Goal: Use online tool/utility

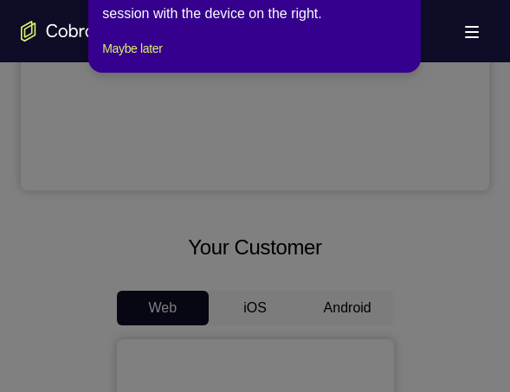
scroll to position [493, 0]
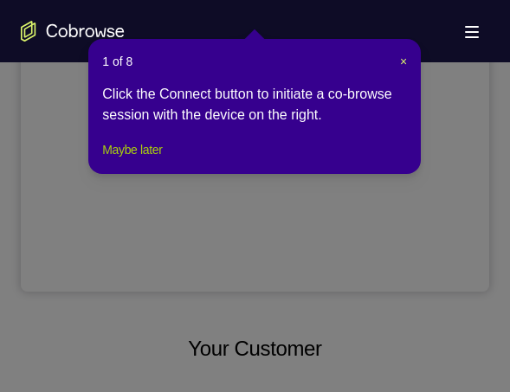
click at [160, 160] on button "Maybe later" at bounding box center [132, 149] width 60 height 21
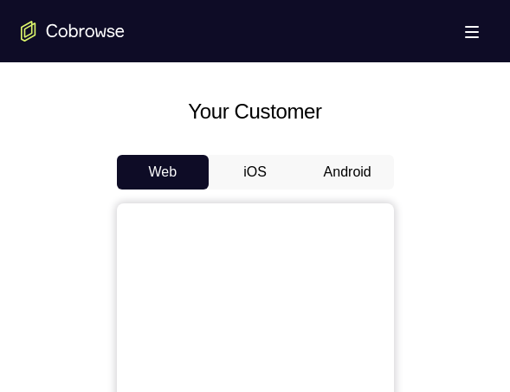
scroll to position [730, 0]
click at [362, 171] on button "Android" at bounding box center [347, 172] width 93 height 35
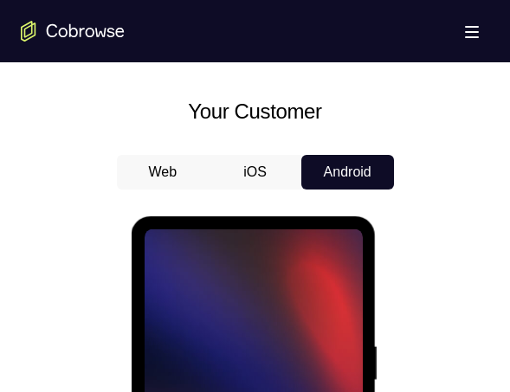
scroll to position [0, 0]
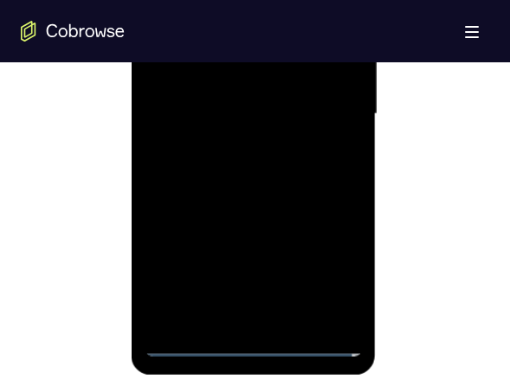
scroll to position [1093, 0]
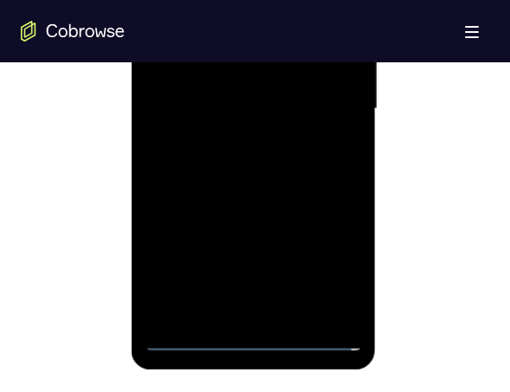
click at [255, 340] on div at bounding box center [254, 109] width 218 height 485
click at [325, 272] on div at bounding box center [254, 109] width 218 height 485
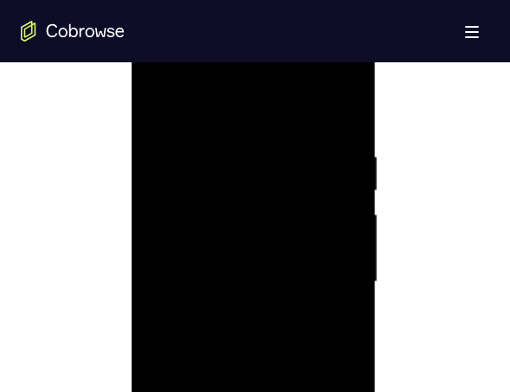
scroll to position [920, 0]
click at [223, 121] on div at bounding box center [254, 282] width 218 height 485
click at [218, 191] on div at bounding box center [254, 282] width 218 height 485
click at [209, 166] on div at bounding box center [254, 282] width 218 height 485
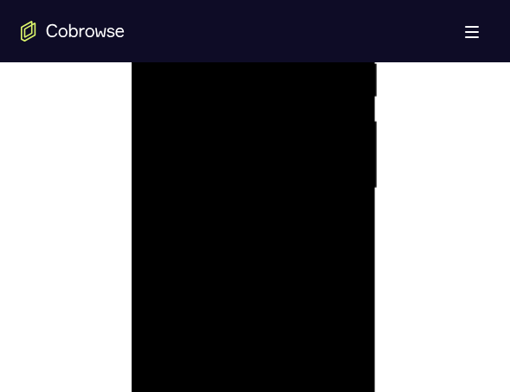
click at [348, 324] on div at bounding box center [254, 188] width 218 height 485
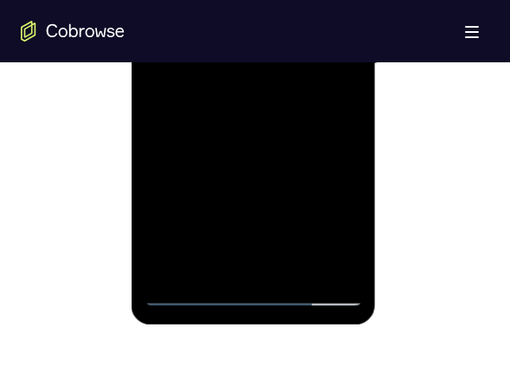
scroll to position [1136, 0]
click at [185, 296] on div at bounding box center [254, 65] width 218 height 485
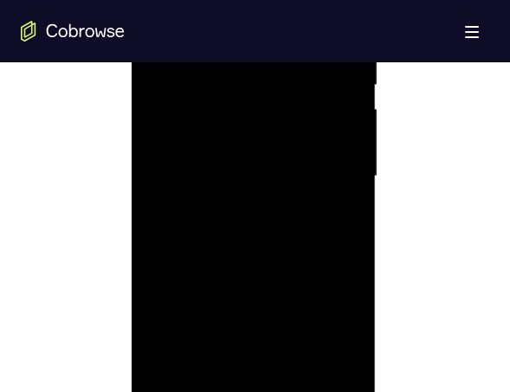
scroll to position [1024, 0]
click at [347, 209] on div at bounding box center [254, 177] width 218 height 485
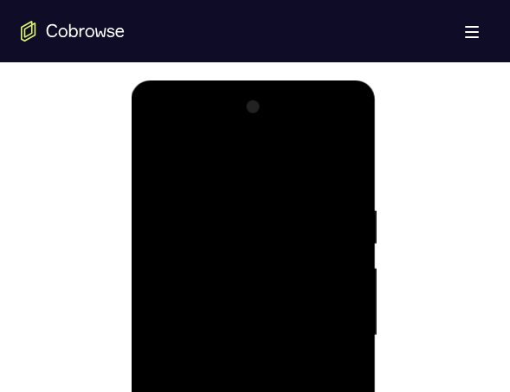
scroll to position [860, 0]
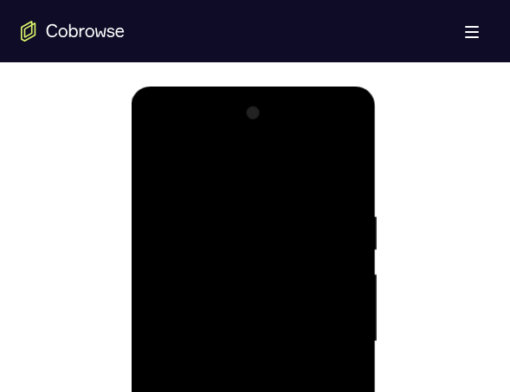
click at [276, 140] on div at bounding box center [254, 342] width 218 height 485
click at [258, 243] on div at bounding box center [254, 342] width 218 height 485
click at [191, 225] on div at bounding box center [254, 342] width 218 height 485
click at [267, 253] on div at bounding box center [254, 342] width 218 height 485
click at [297, 136] on div at bounding box center [254, 342] width 218 height 485
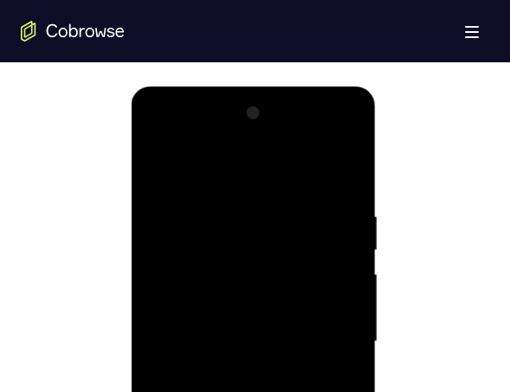
click at [269, 200] on div at bounding box center [254, 342] width 218 height 485
click at [222, 226] on div at bounding box center [254, 342] width 218 height 485
click at [227, 145] on div at bounding box center [254, 342] width 218 height 485
click at [320, 171] on div at bounding box center [254, 342] width 218 height 485
click at [210, 143] on div at bounding box center [254, 342] width 218 height 485
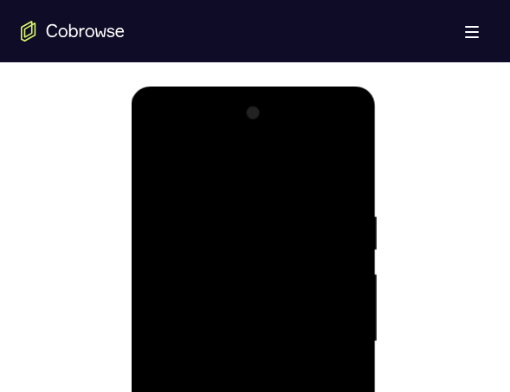
click at [267, 203] on div at bounding box center [254, 342] width 218 height 485
click at [281, 198] on div at bounding box center [254, 342] width 218 height 485
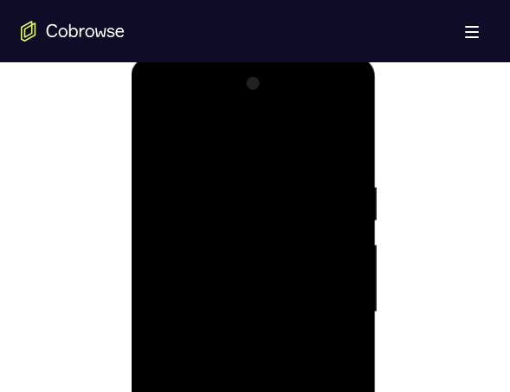
scroll to position [881, 0]
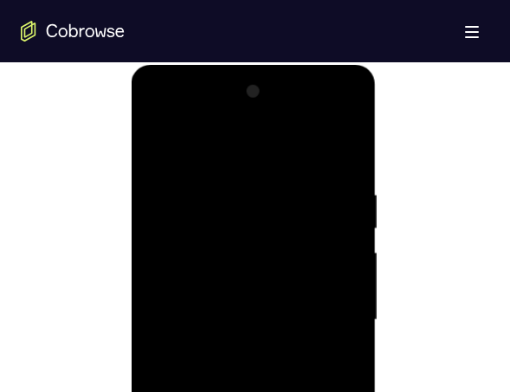
click at [286, 116] on div at bounding box center [254, 320] width 218 height 485
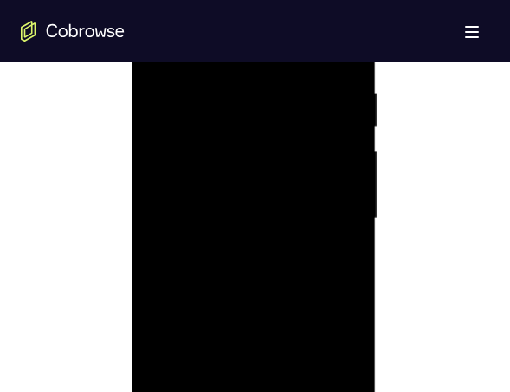
scroll to position [980, 0]
click at [320, 275] on div at bounding box center [254, 221] width 218 height 485
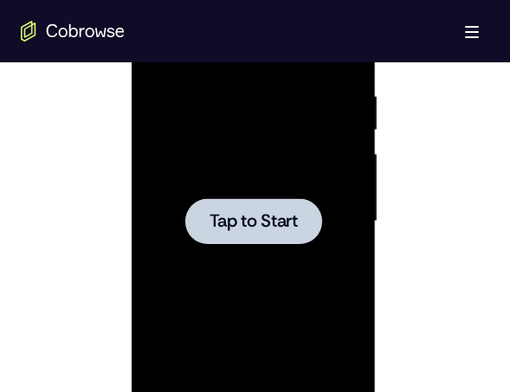
click at [305, 308] on div at bounding box center [254, 221] width 218 height 485
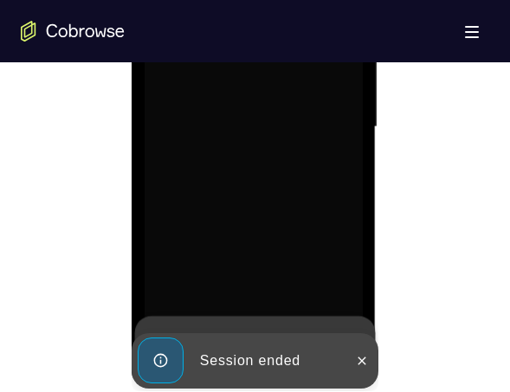
scroll to position [1075, 0]
click at [363, 359] on icon at bounding box center [362, 361] width 8 height 8
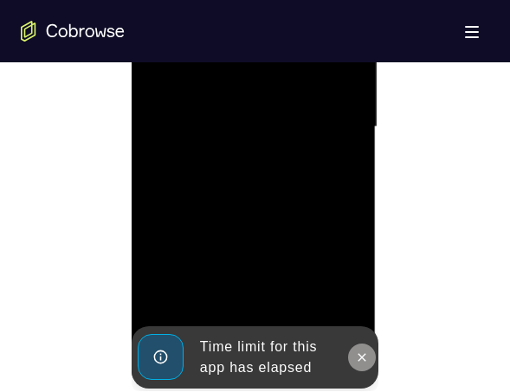
click at [371, 358] on button at bounding box center [362, 358] width 28 height 28
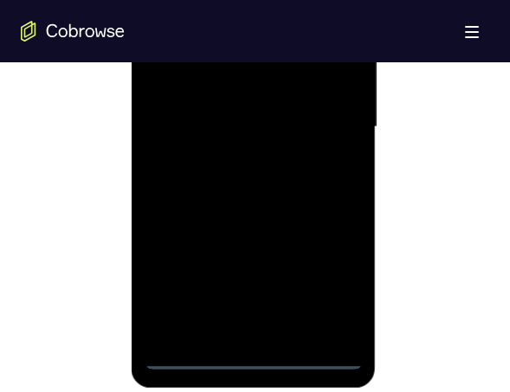
click at [266, 349] on div at bounding box center [254, 127] width 218 height 485
click at [262, 362] on div at bounding box center [254, 127] width 218 height 485
click at [339, 287] on div at bounding box center [254, 127] width 218 height 485
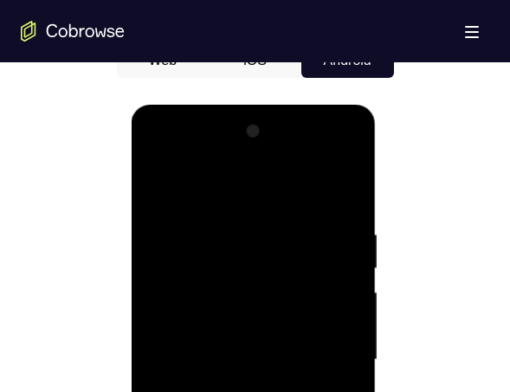
scroll to position [841, 0]
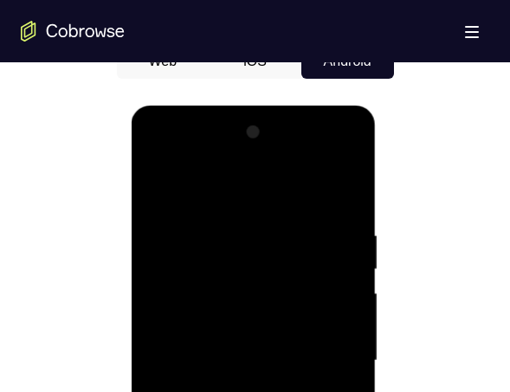
click at [297, 190] on div at bounding box center [254, 361] width 218 height 485
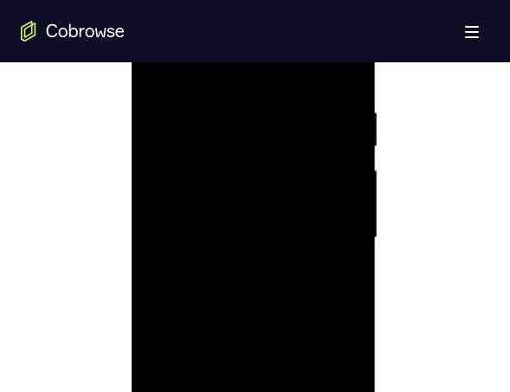
scroll to position [966, 0]
click at [276, 146] on div at bounding box center [254, 235] width 218 height 485
click at [293, 349] on div at bounding box center [254, 298] width 218 height 485
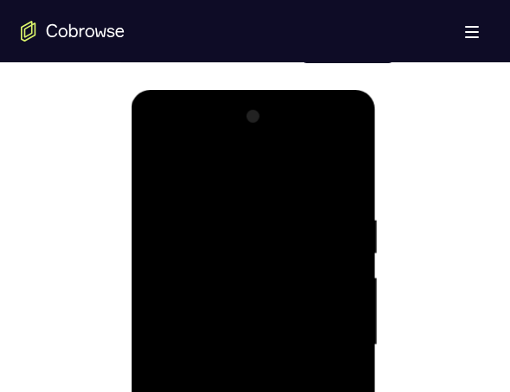
scroll to position [855, 0]
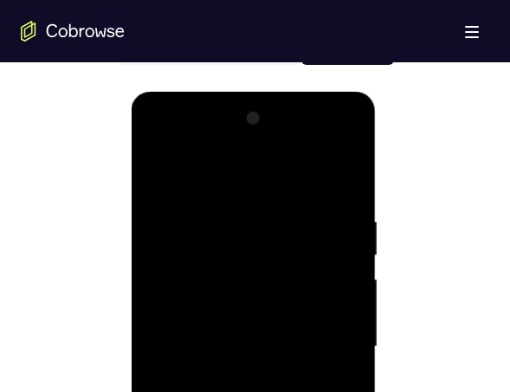
click at [293, 147] on div at bounding box center [254, 347] width 218 height 485
click at [297, 294] on div at bounding box center [254, 347] width 218 height 485
click at [243, 172] on div at bounding box center [254, 347] width 218 height 485
click at [202, 232] on div at bounding box center [254, 347] width 218 height 485
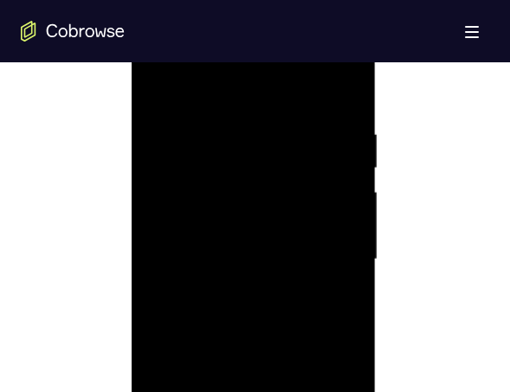
scroll to position [943, 0]
click at [269, 165] on div at bounding box center [254, 258] width 218 height 485
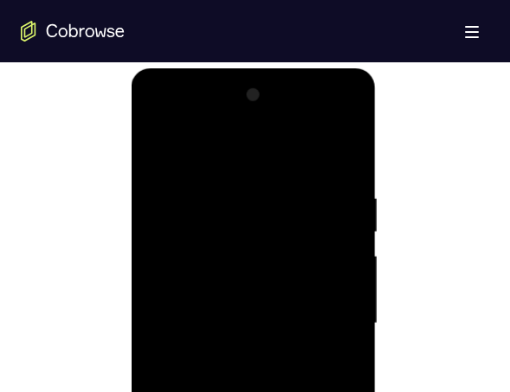
scroll to position [875, 0]
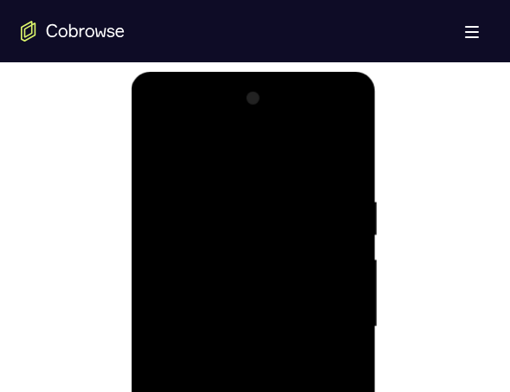
click at [295, 157] on div at bounding box center [254, 327] width 218 height 485
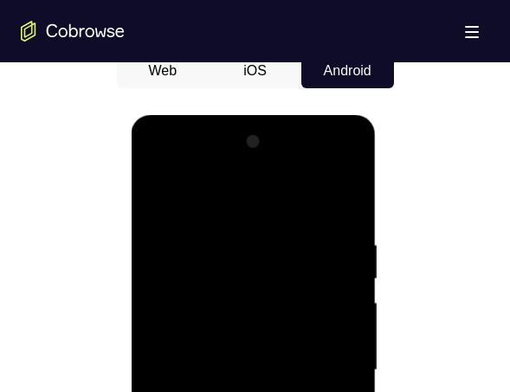
scroll to position [833, 0]
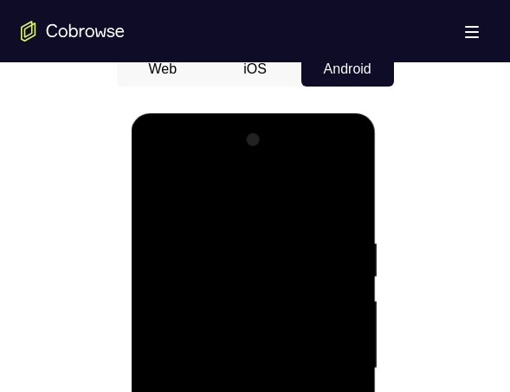
click at [326, 237] on div at bounding box center [254, 368] width 218 height 485
click at [347, 330] on div at bounding box center [254, 368] width 218 height 485
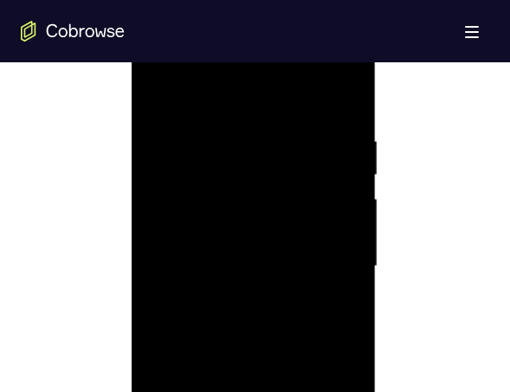
scroll to position [936, 0]
click at [214, 132] on div at bounding box center [254, 265] width 218 height 485
click at [286, 159] on div at bounding box center [254, 265] width 218 height 485
click at [258, 227] on div at bounding box center [254, 265] width 218 height 485
click at [356, 195] on div at bounding box center [254, 265] width 218 height 485
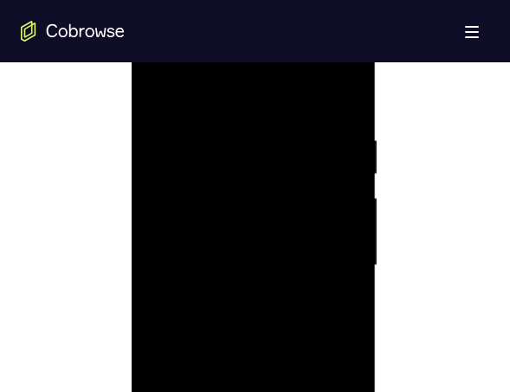
click at [267, 226] on div at bounding box center [254, 265] width 218 height 485
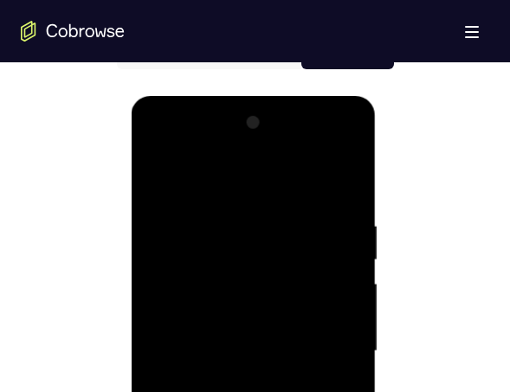
scroll to position [850, 0]
click at [331, 150] on div at bounding box center [254, 351] width 218 height 485
click at [206, 148] on div at bounding box center [254, 351] width 218 height 485
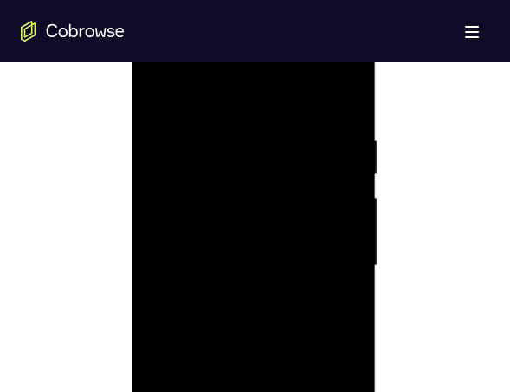
scroll to position [930, 0]
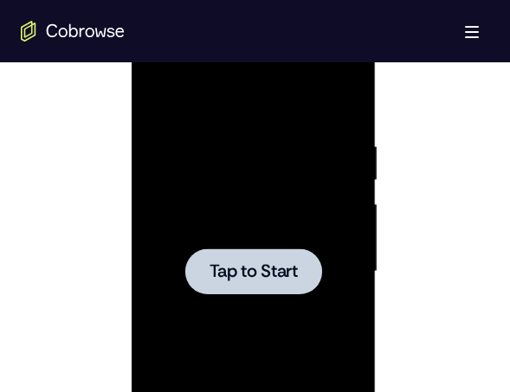
click at [261, 183] on div at bounding box center [254, 271] width 218 height 485
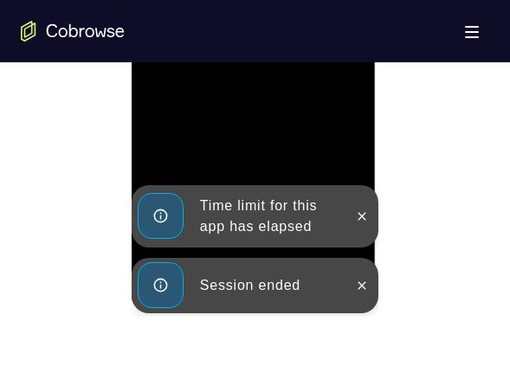
scroll to position [1151, 0]
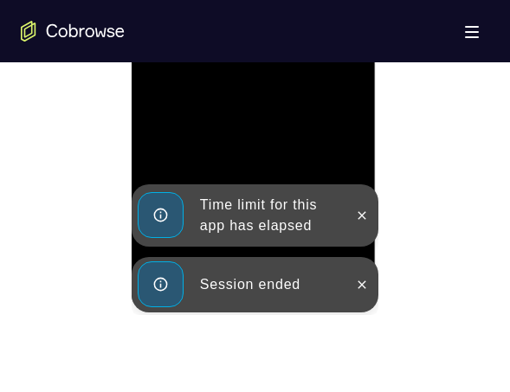
click at [366, 285] on div at bounding box center [254, 54] width 245 height 516
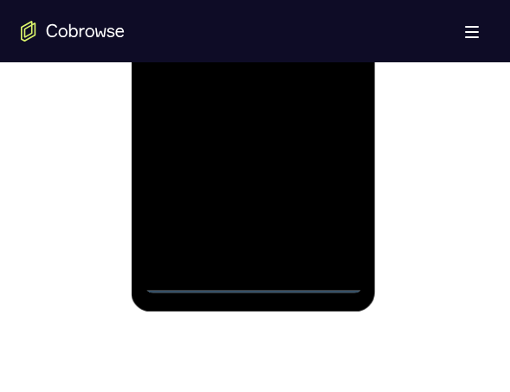
click at [266, 281] on div at bounding box center [254, 51] width 218 height 485
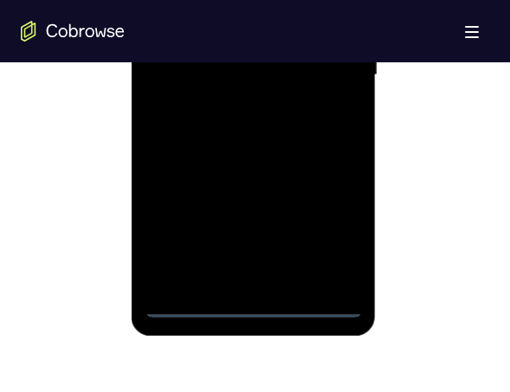
scroll to position [1123, 0]
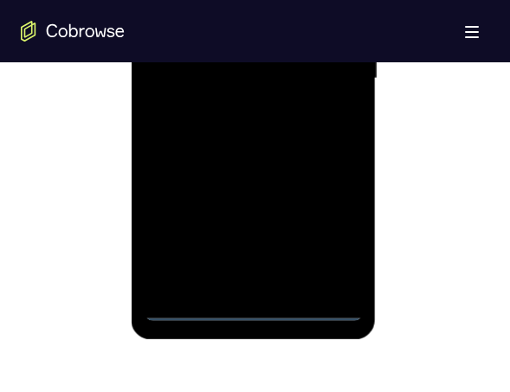
click at [343, 248] on div at bounding box center [254, 78] width 218 height 485
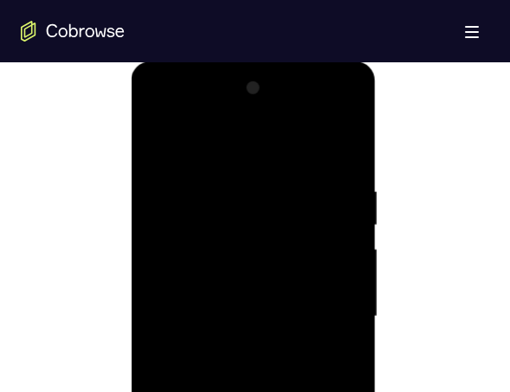
scroll to position [868, 0]
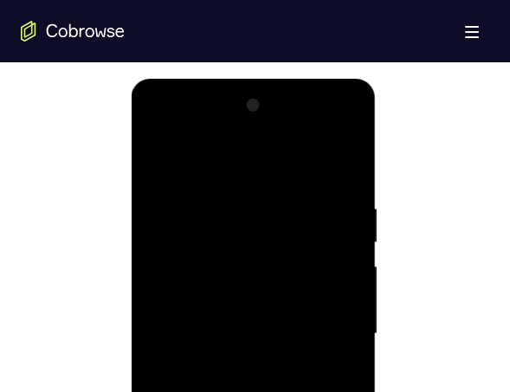
click at [295, 167] on div at bounding box center [254, 334] width 218 height 485
click at [294, 233] on div at bounding box center [254, 334] width 218 height 485
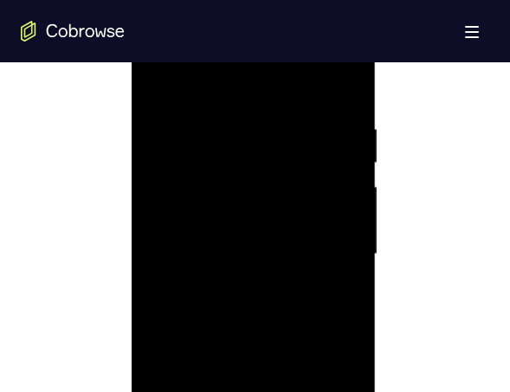
scroll to position [951, 0]
click at [240, 300] on div at bounding box center [254, 251] width 218 height 485
click at [224, 247] on div at bounding box center [254, 222] width 218 height 485
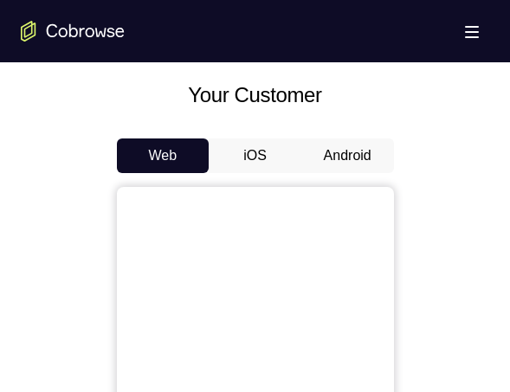
scroll to position [746, 0]
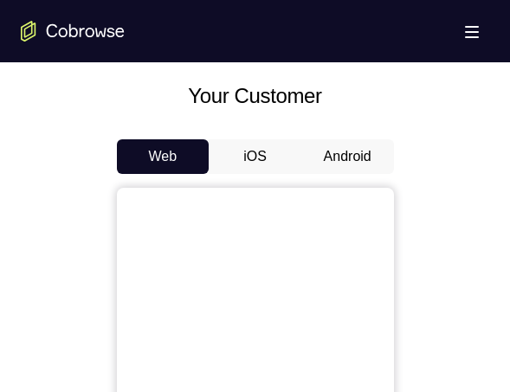
click at [375, 158] on button "Android" at bounding box center [347, 156] width 93 height 35
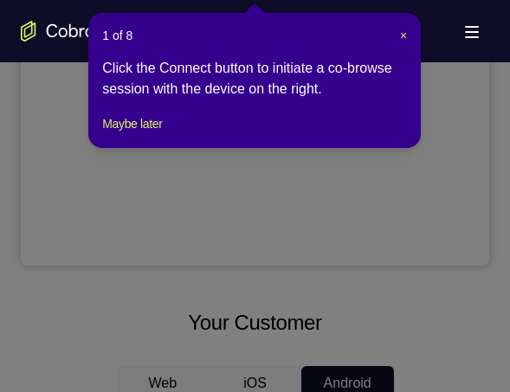
scroll to position [487, 0]
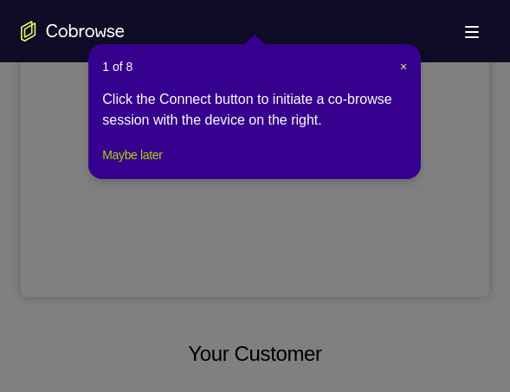
click at [152, 165] on button "Maybe later" at bounding box center [132, 155] width 60 height 21
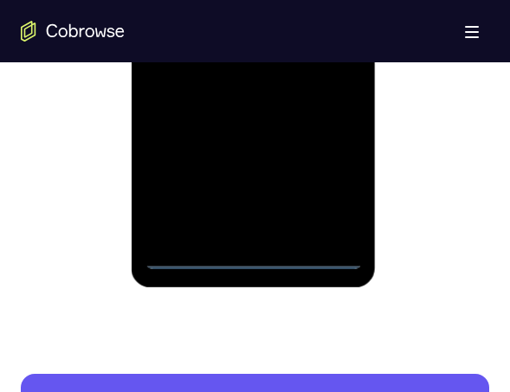
scroll to position [1178, 0]
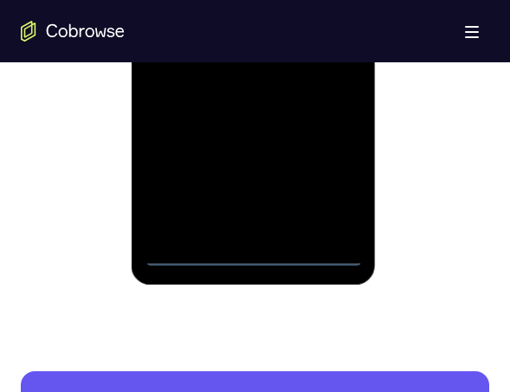
click at [254, 254] on div at bounding box center [254, 24] width 218 height 485
click at [332, 194] on div at bounding box center [254, 24] width 218 height 485
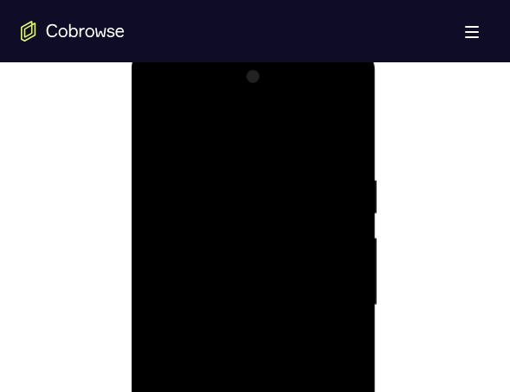
scroll to position [891, 0]
click at [261, 147] on div at bounding box center [254, 310] width 218 height 485
click at [256, 217] on div at bounding box center [254, 310] width 218 height 485
click at [329, 107] on div at bounding box center [254, 310] width 218 height 485
click at [184, 114] on div at bounding box center [254, 310] width 218 height 485
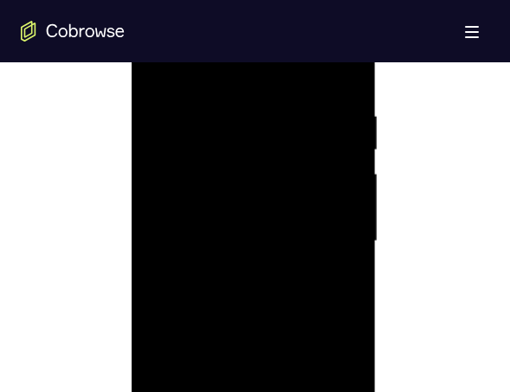
scroll to position [962, 0]
click at [233, 187] on div at bounding box center [254, 239] width 218 height 485
click at [265, 147] on div at bounding box center [254, 231] width 218 height 485
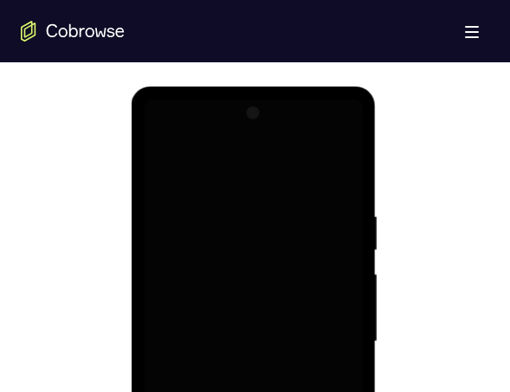
scroll to position [864, 0]
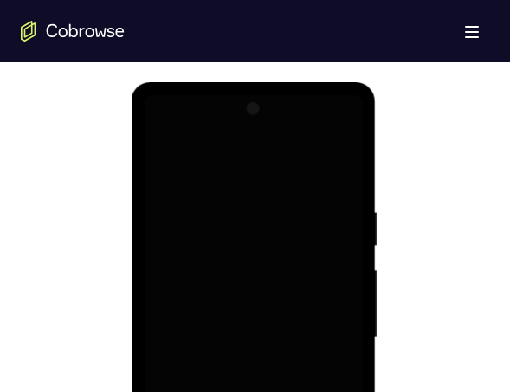
click at [301, 192] on div at bounding box center [254, 337] width 218 height 485
click at [329, 138] on div at bounding box center [254, 337] width 218 height 485
click at [196, 132] on div at bounding box center [254, 337] width 218 height 485
click at [236, 241] on div at bounding box center [254, 337] width 218 height 485
click at [352, 236] on div at bounding box center [254, 337] width 218 height 485
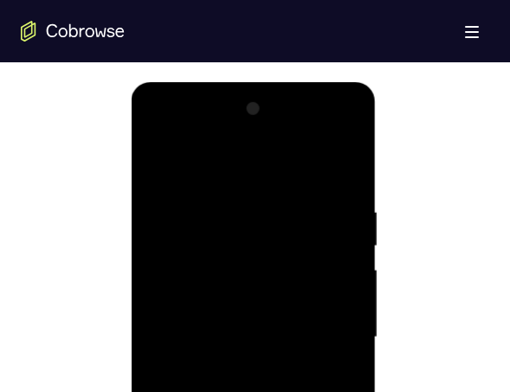
click at [346, 224] on div at bounding box center [254, 337] width 218 height 485
click at [346, 261] on div at bounding box center [254, 337] width 218 height 485
click at [349, 267] on div at bounding box center [254, 337] width 218 height 485
click at [348, 300] on div at bounding box center [254, 337] width 218 height 485
click at [349, 176] on div at bounding box center [254, 337] width 218 height 485
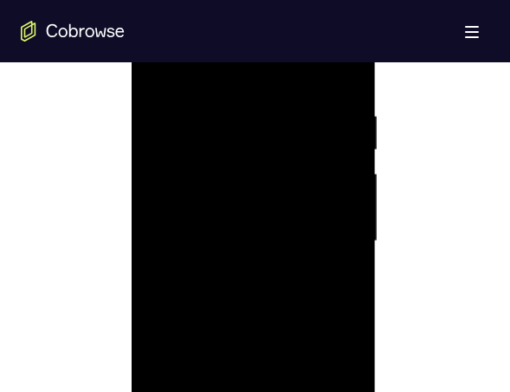
scroll to position [962, 0]
click at [348, 209] on div at bounding box center [254, 239] width 218 height 485
click at [351, 210] on div at bounding box center [254, 239] width 218 height 485
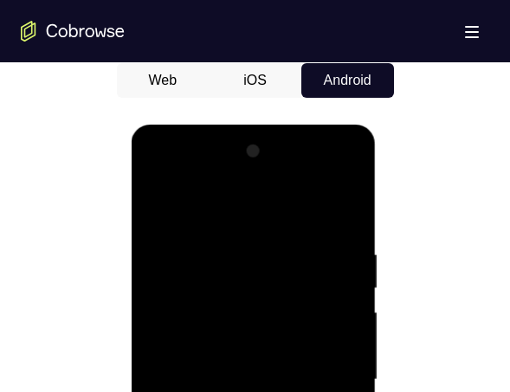
scroll to position [818, 0]
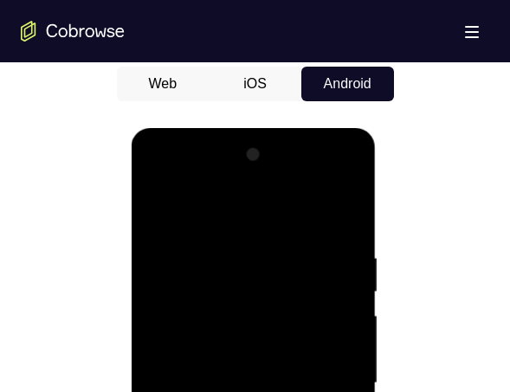
click at [333, 175] on div at bounding box center [254, 383] width 218 height 485
click at [303, 216] on div at bounding box center [254, 383] width 218 height 485
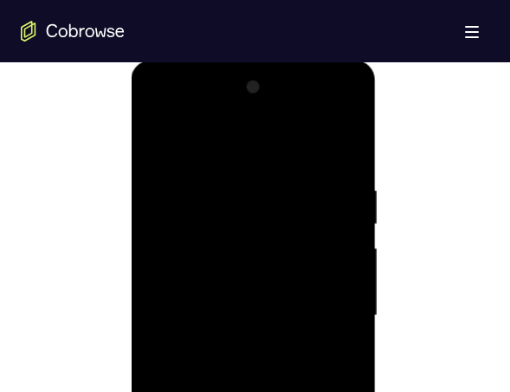
scroll to position [901, 0]
click at [317, 251] on div at bounding box center [254, 300] width 218 height 485
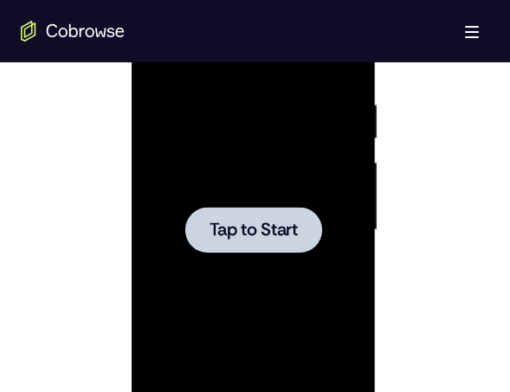
scroll to position [979, 0]
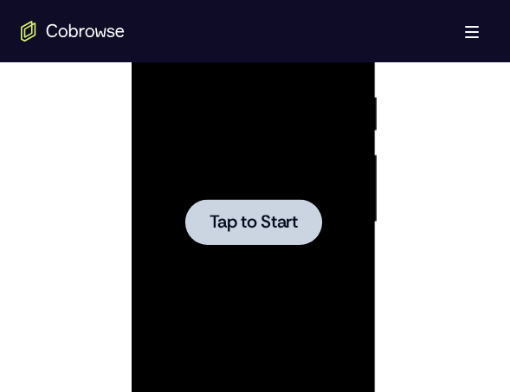
click at [262, 256] on div at bounding box center [254, 222] width 218 height 485
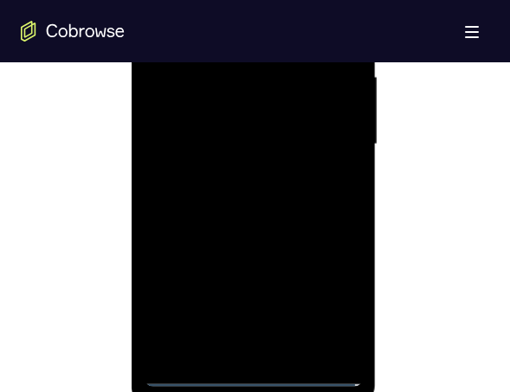
scroll to position [1146, 0]
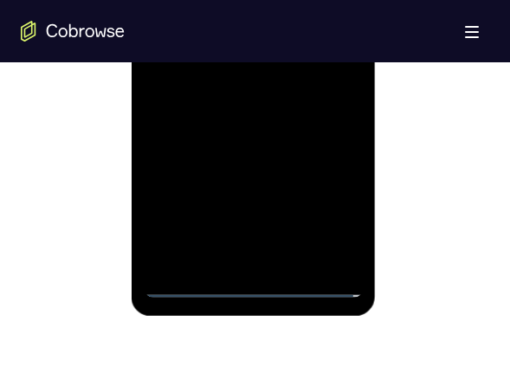
click at [250, 285] on div at bounding box center [254, 55] width 218 height 485
click at [324, 219] on div at bounding box center [254, 55] width 218 height 485
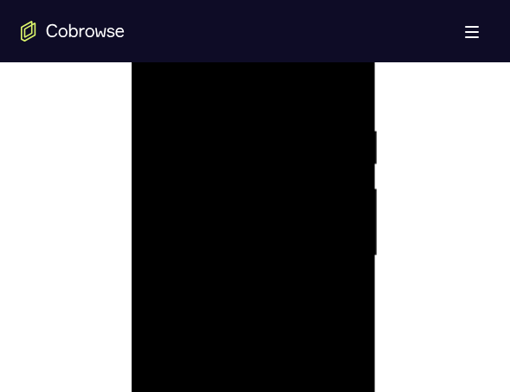
scroll to position [910, 0]
click at [201, 102] on div at bounding box center [254, 291] width 218 height 485
click at [178, 189] on div at bounding box center [254, 291] width 218 height 485
click at [182, 267] on div at bounding box center [254, 291] width 218 height 485
click at [334, 141] on div at bounding box center [254, 291] width 218 height 485
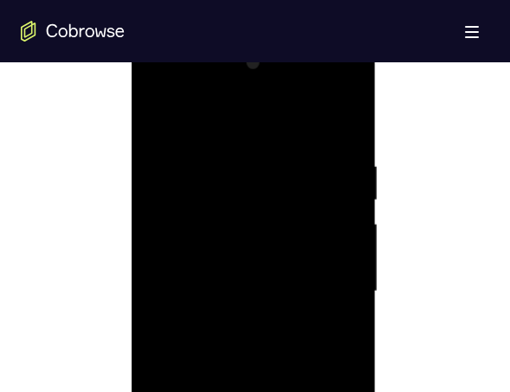
click at [214, 184] on div at bounding box center [254, 291] width 218 height 485
click at [243, 223] on div at bounding box center [254, 160] width 218 height 485
click at [347, 287] on div at bounding box center [254, 160] width 218 height 485
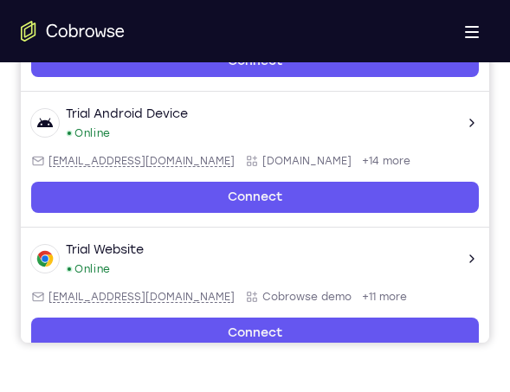
scroll to position [0, 0]
